Goal: Task Accomplishment & Management: Manage account settings

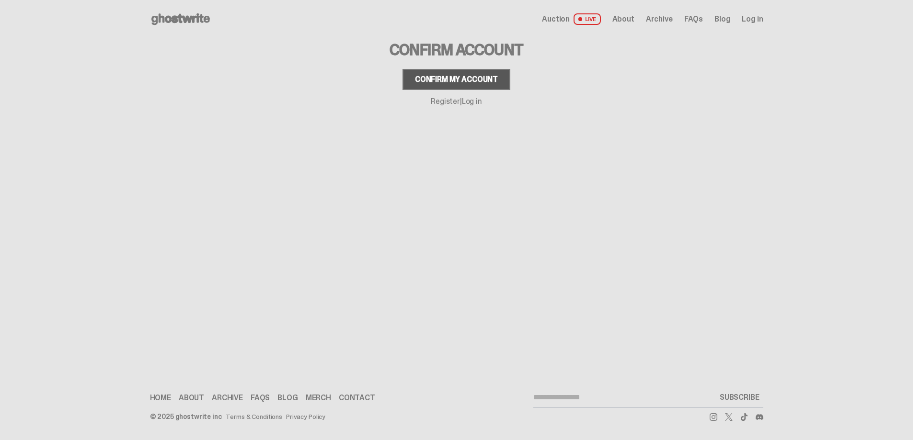
click at [456, 80] on div "Confirm my account" at bounding box center [456, 80] width 83 height 8
click at [458, 77] on div "Confirm my account" at bounding box center [456, 80] width 83 height 8
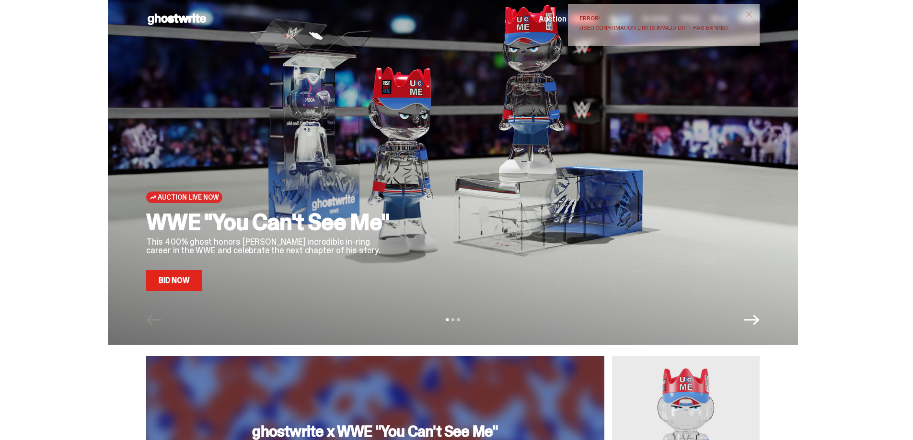
click at [752, 12] on span "close" at bounding box center [749, 15] width 10 height 10
